Goal: Task Accomplishment & Management: Use online tool/utility

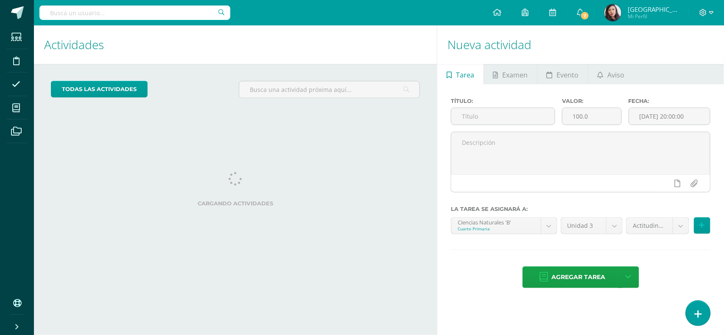
click at [694, 315] on icon at bounding box center [698, 315] width 8 height 10
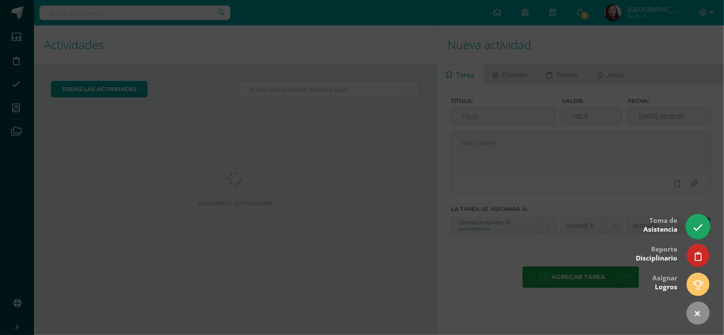
click at [690, 229] on link at bounding box center [698, 227] width 24 height 25
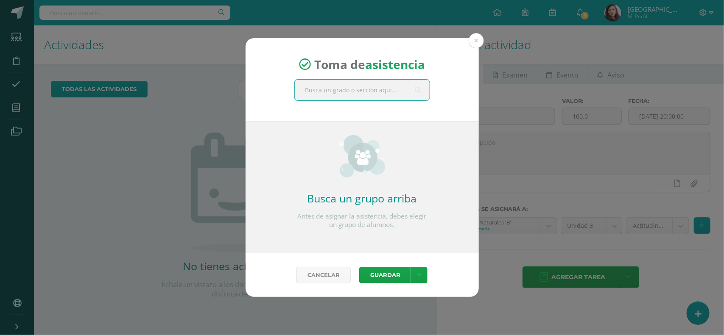
click at [394, 97] on input "text" at bounding box center [362, 90] width 135 height 21
type input "cuarto"
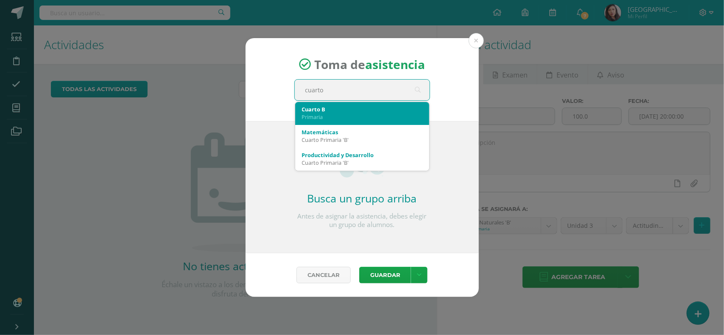
click at [379, 111] on div "Cuarto B" at bounding box center [362, 110] width 120 height 8
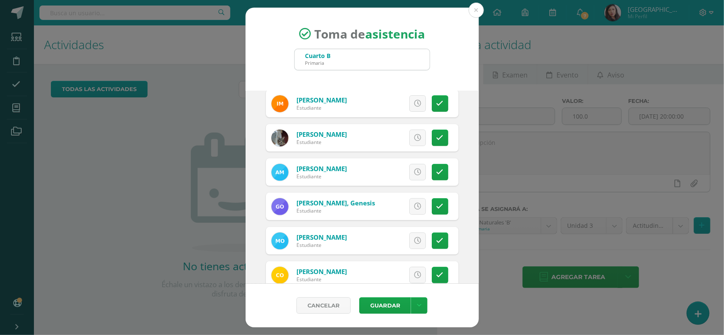
scroll to position [333, 0]
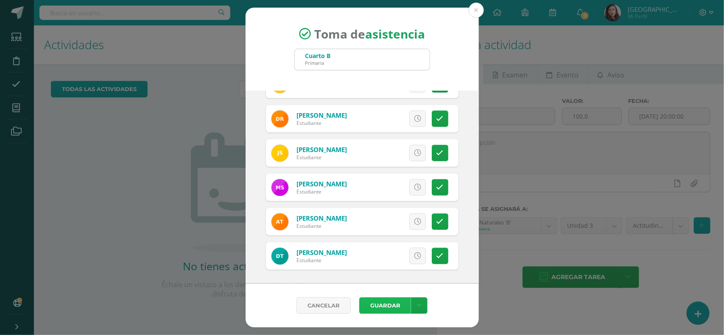
click at [384, 307] on button "Guardar" at bounding box center [385, 306] width 52 height 17
